Goal: Answer question/provide support

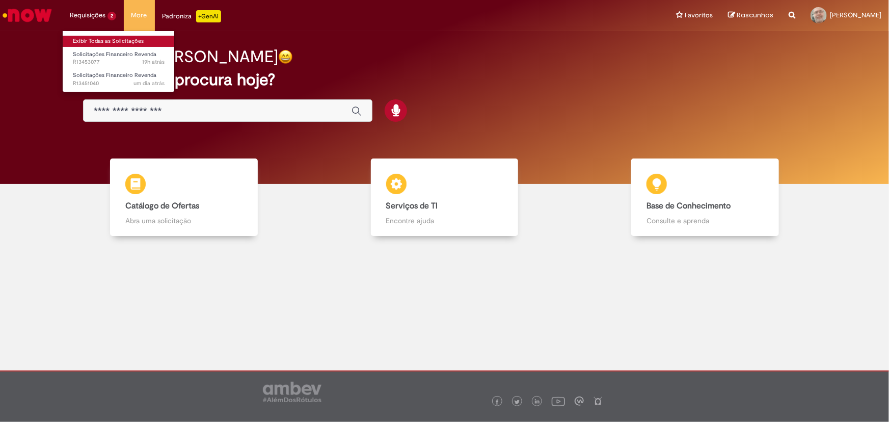
click at [107, 37] on link "Exibir Todas as Solicitações" at bounding box center [119, 41] width 112 height 11
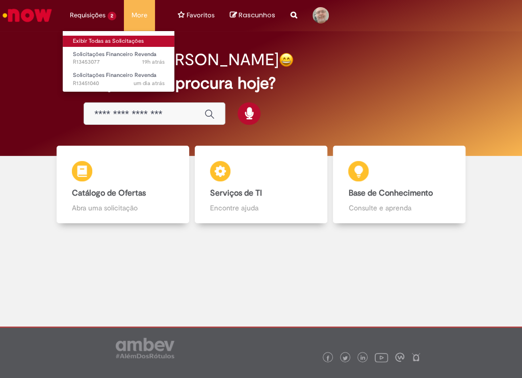
click at [98, 42] on link "Exibir Todas as Solicitações" at bounding box center [119, 41] width 112 height 11
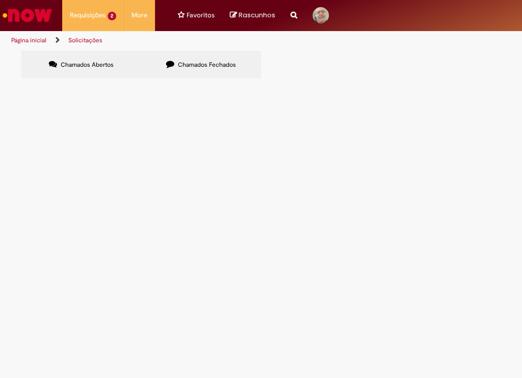
click at [454, 16] on nav "Requisições 2 Exibir Todas as Solicitações Solicitações Financeiro Revenda 19h …" at bounding box center [261, 15] width 522 height 31
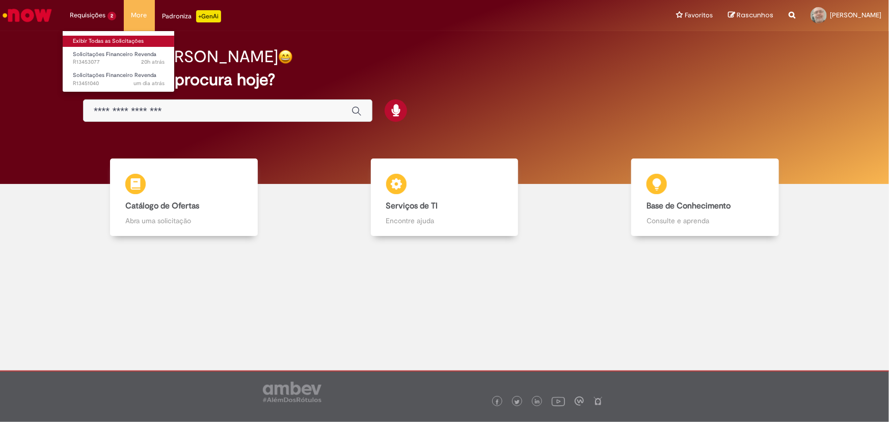
click at [87, 37] on link "Exibir Todas as Solicitações" at bounding box center [119, 41] width 112 height 11
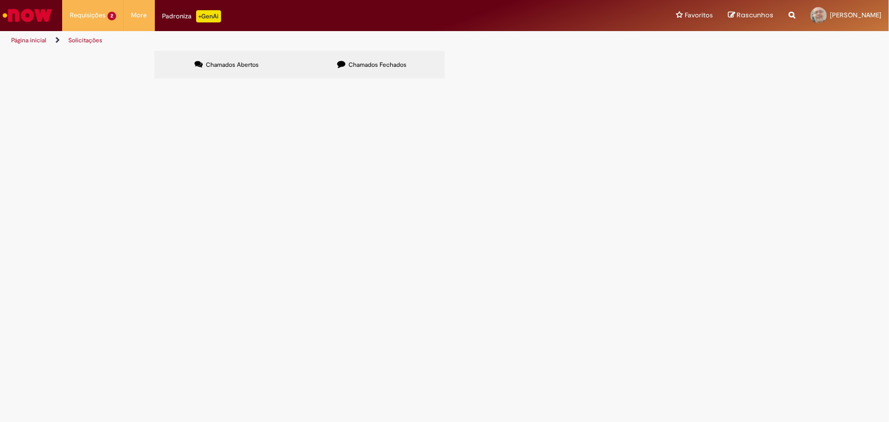
click at [37, 13] on img "Ir para a Homepage" at bounding box center [27, 15] width 52 height 20
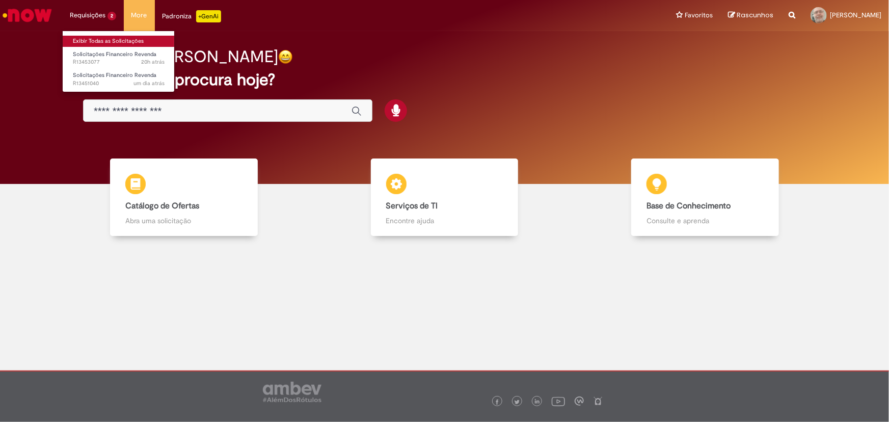
click at [92, 40] on link "Exibir Todas as Solicitações" at bounding box center [119, 41] width 112 height 11
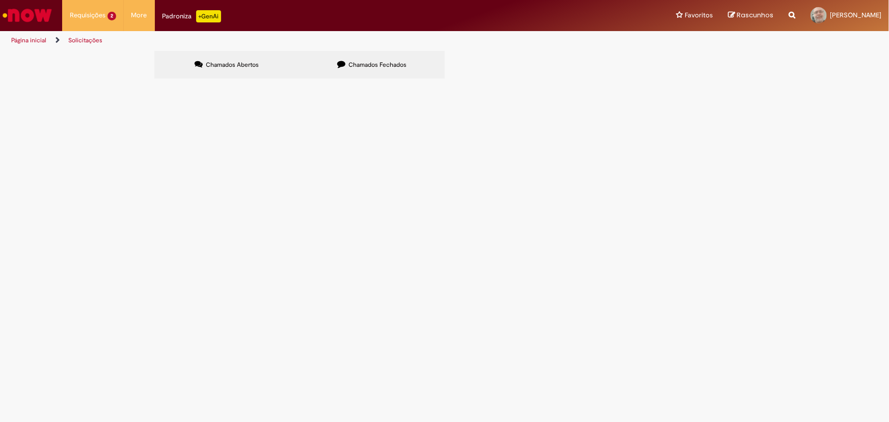
click at [0, 0] on section "Itens solicitados Exportar como PDF Exportar como Excel Exportar como CSV Itens…" at bounding box center [0, 0] width 0 height 0
click at [0, 0] on span "Composição TED 27-08" at bounding box center [0, 0] width 0 height 0
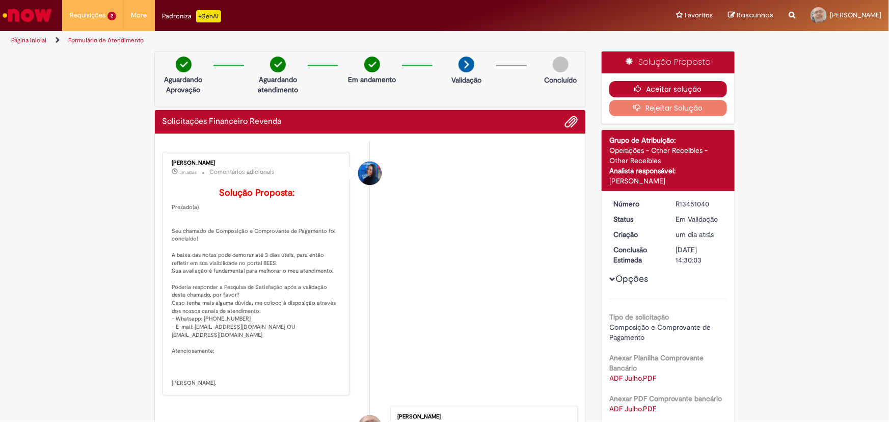
click at [699, 87] on button "Aceitar solução" at bounding box center [668, 89] width 118 height 16
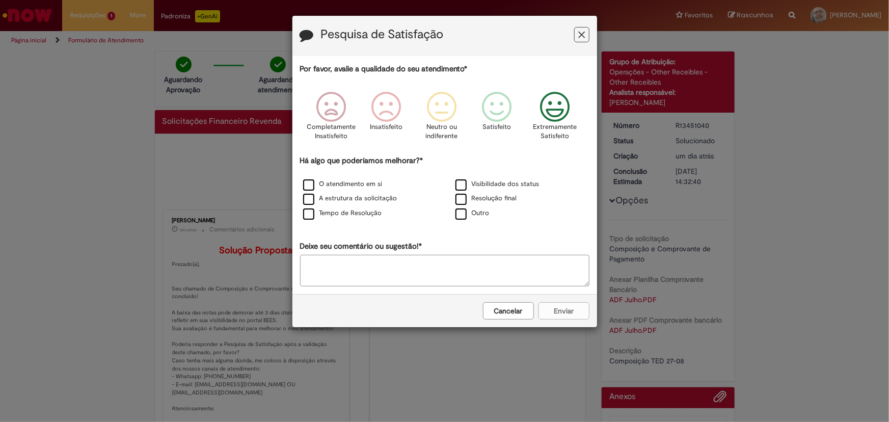
click at [550, 109] on icon "Feedback" at bounding box center [555, 107] width 38 height 31
click at [462, 218] on label "Outro" at bounding box center [473, 213] width 34 height 10
click at [439, 268] on textarea "Deixe seu comentário ou sugestão!*" at bounding box center [444, 271] width 289 height 32
type textarea "*****"
click at [562, 315] on button "Enviar" at bounding box center [564, 310] width 51 height 17
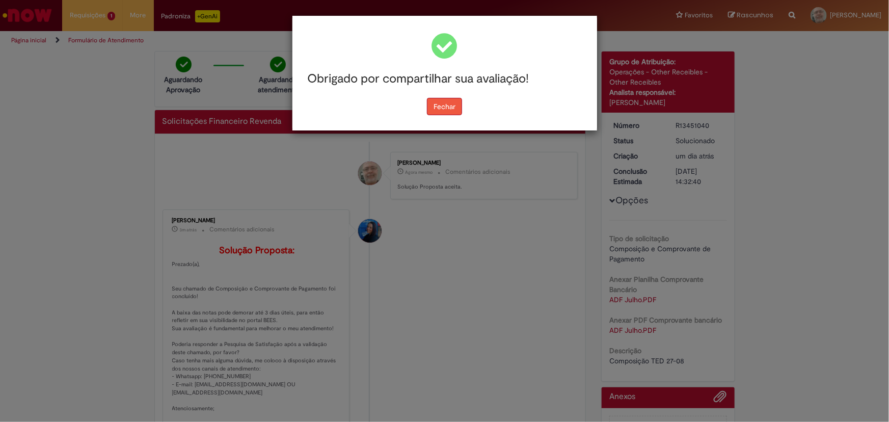
click at [446, 102] on button "Fechar" at bounding box center [444, 106] width 35 height 17
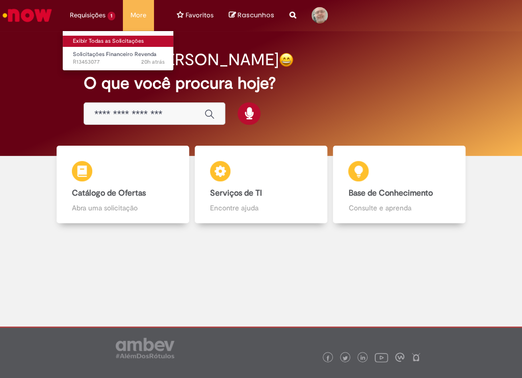
click at [99, 41] on link "Exibir Todas as Solicitações" at bounding box center [119, 41] width 112 height 11
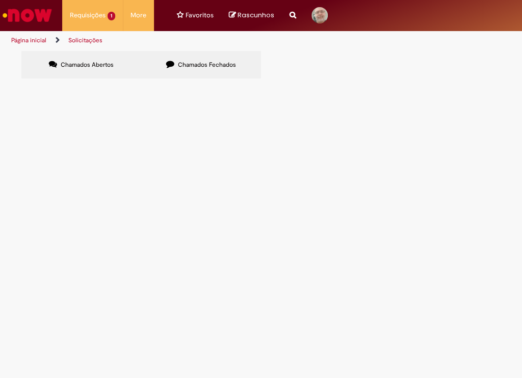
click at [0, 0] on span "composição teds 27-08" at bounding box center [0, 0] width 0 height 0
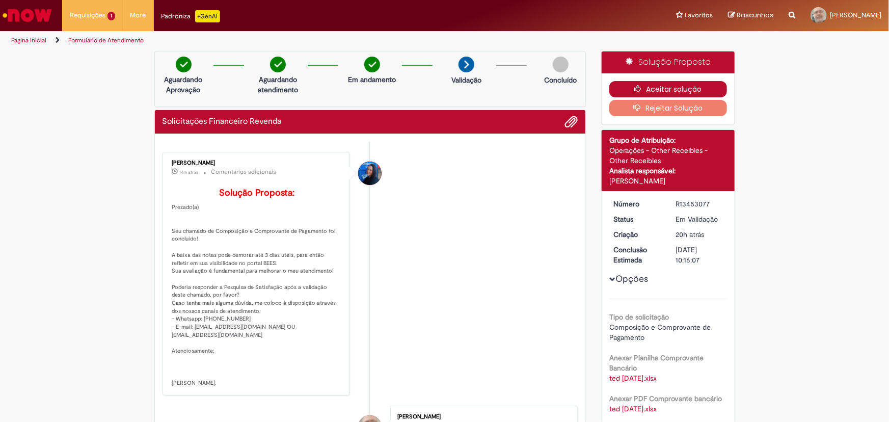
click at [521, 87] on button "Aceitar solução" at bounding box center [668, 89] width 118 height 16
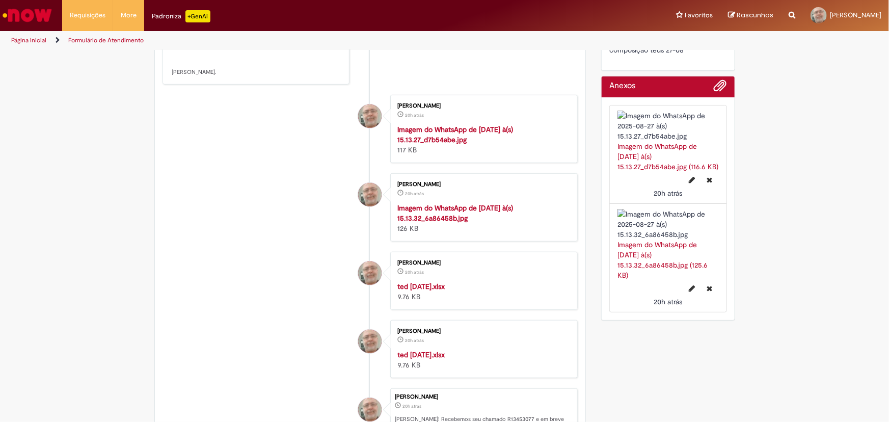
scroll to position [324, 0]
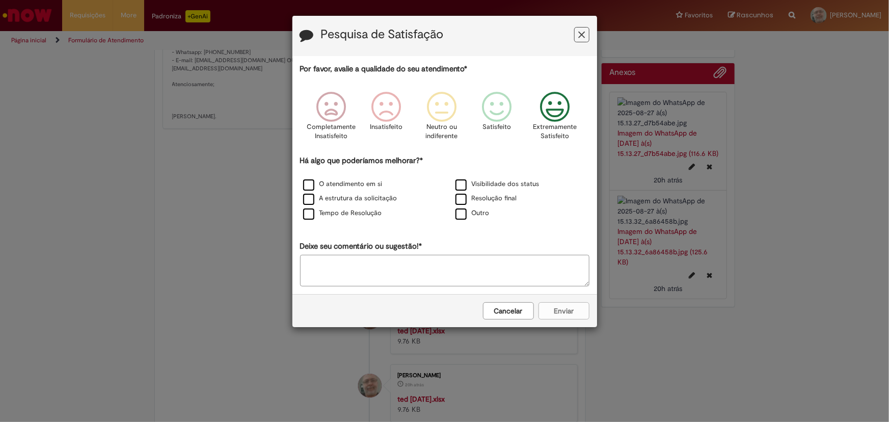
click at [521, 120] on icon "Feedback" at bounding box center [555, 107] width 38 height 31
click at [427, 269] on textarea "Deixe seu comentário ou sugestão!*" at bounding box center [444, 271] width 289 height 32
type textarea "*****"
click at [459, 212] on label "Outro" at bounding box center [473, 213] width 34 height 10
click at [521, 309] on button "Enviar" at bounding box center [564, 310] width 51 height 17
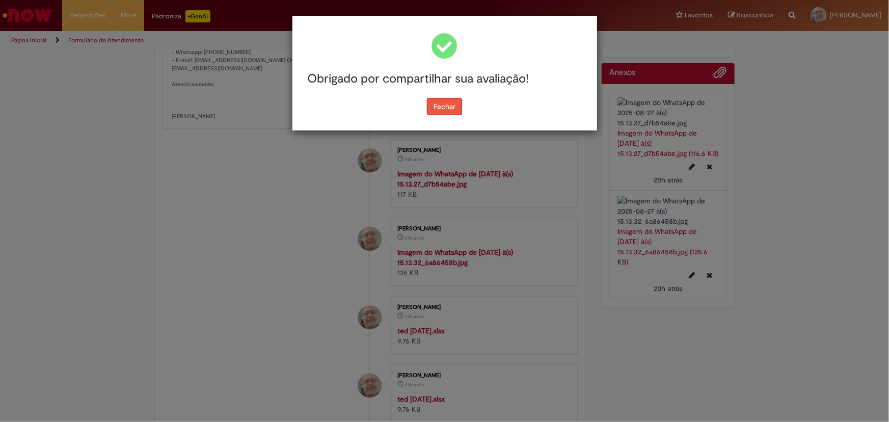
click at [458, 110] on button "Fechar" at bounding box center [444, 106] width 35 height 17
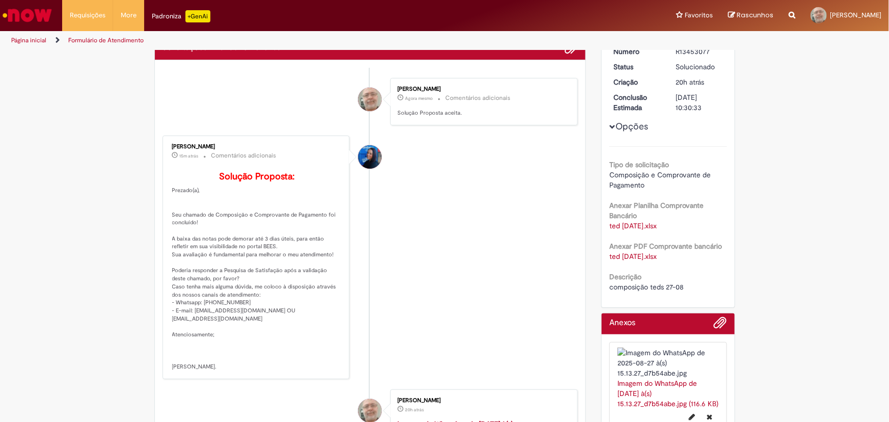
scroll to position [0, 0]
